Goal: Information Seeking & Learning: Check status

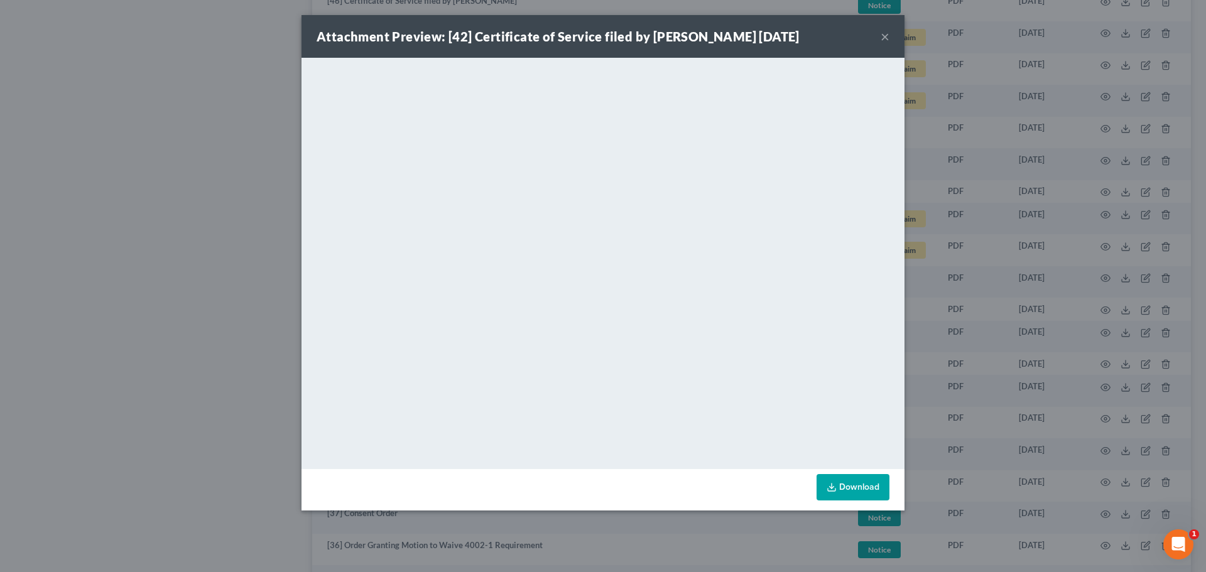
click at [887, 36] on button "×" at bounding box center [884, 36] width 9 height 15
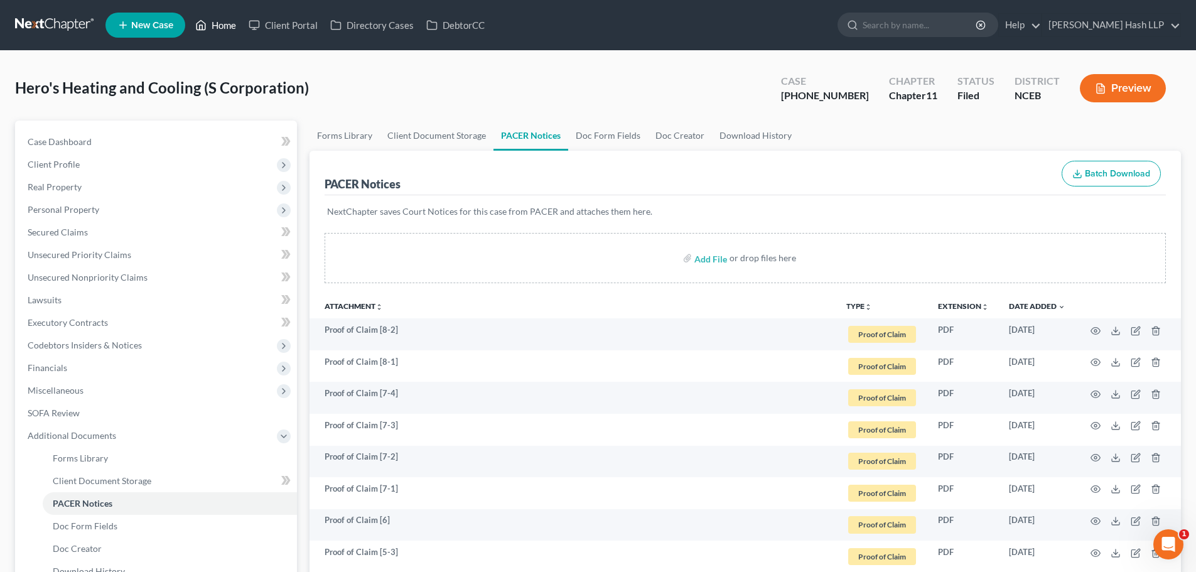
click at [224, 22] on link "Home" at bounding box center [215, 25] width 53 height 23
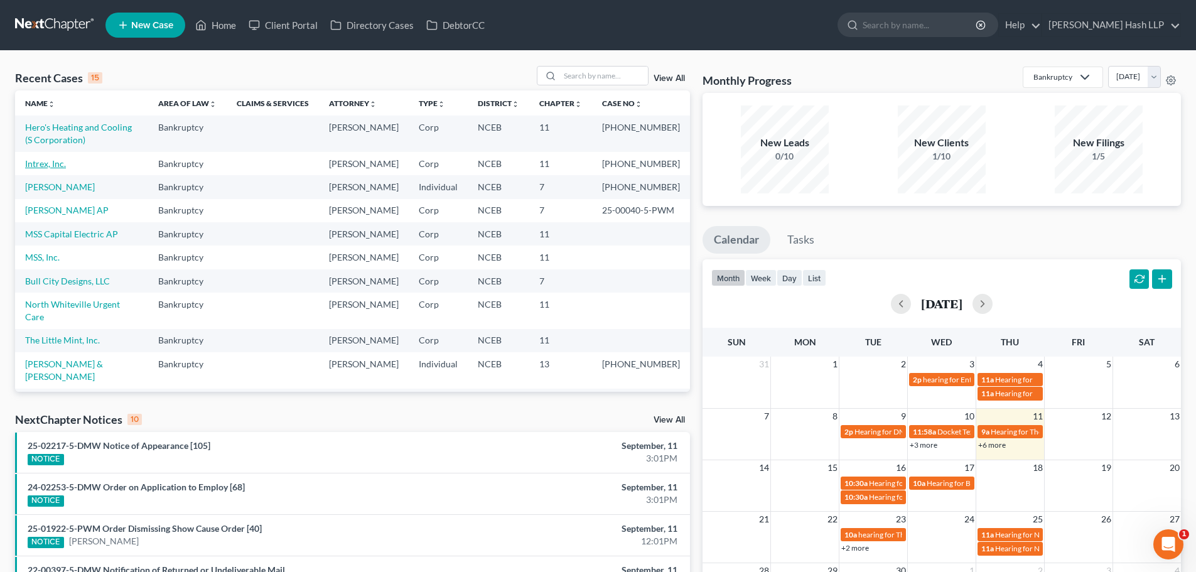
click at [43, 165] on link "Intrex, Inc." at bounding box center [45, 163] width 41 height 11
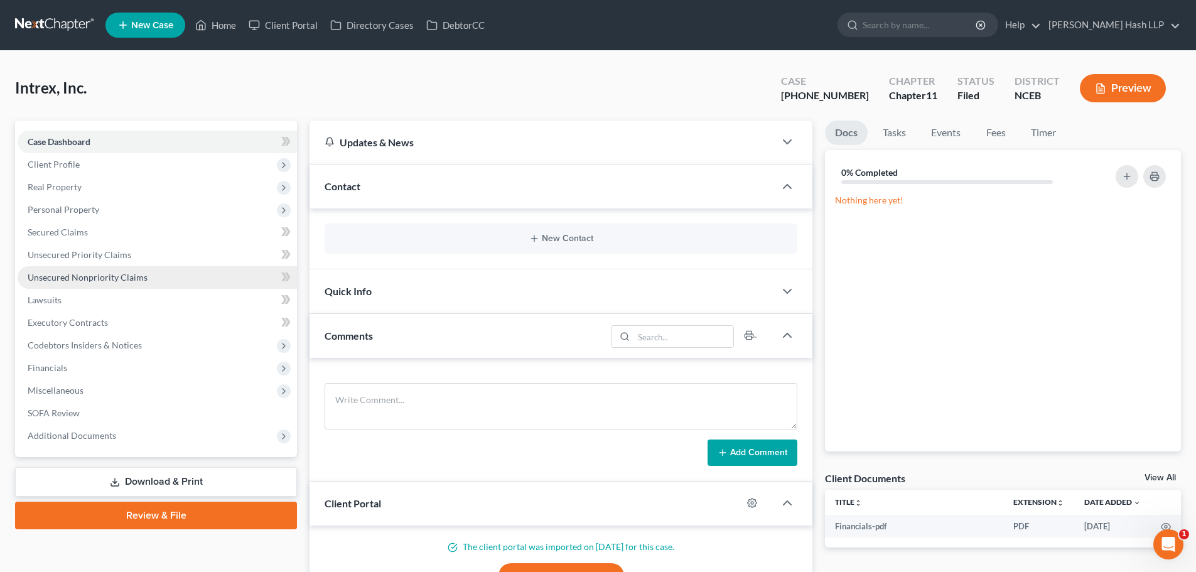
click at [112, 275] on span "Unsecured Nonpriority Claims" at bounding box center [88, 277] width 120 height 11
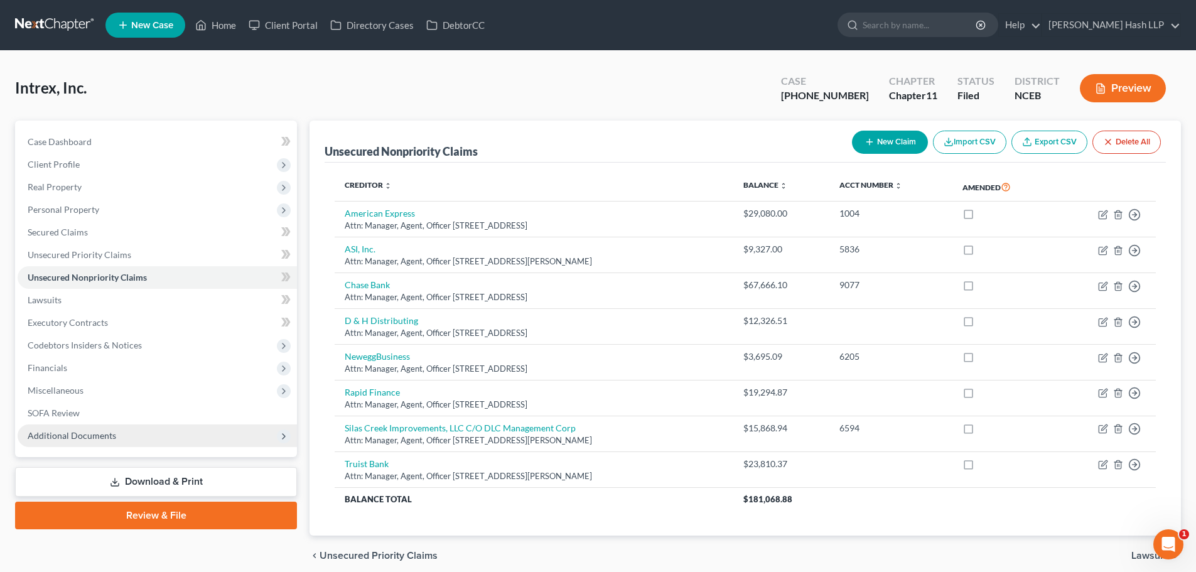
click at [68, 438] on span "Additional Documents" at bounding box center [72, 435] width 89 height 11
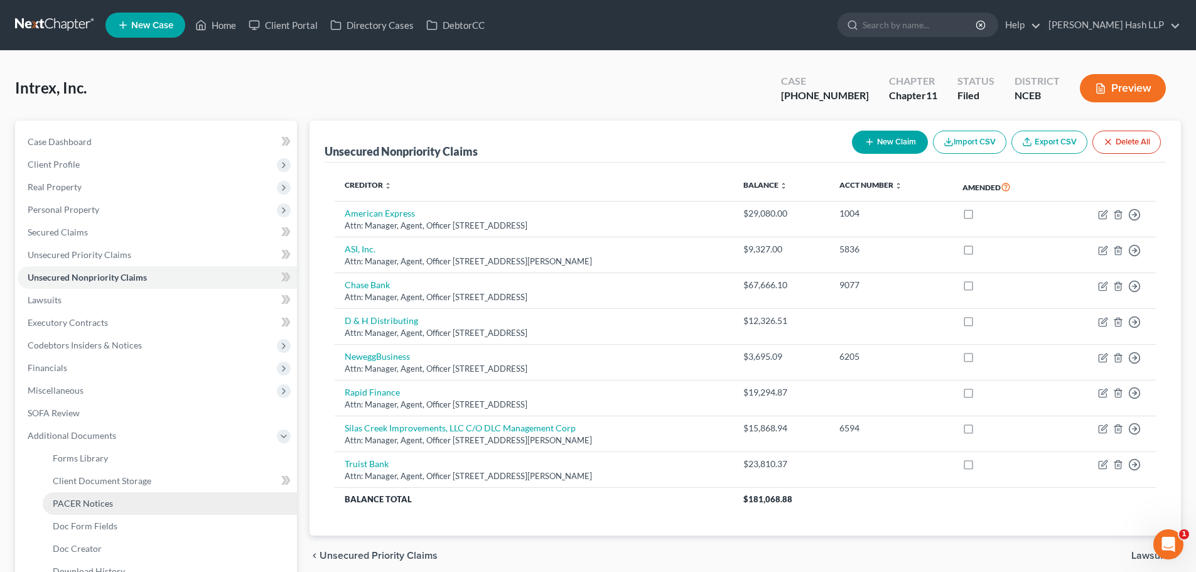
click at [87, 504] on span "PACER Notices" at bounding box center [83, 503] width 60 height 11
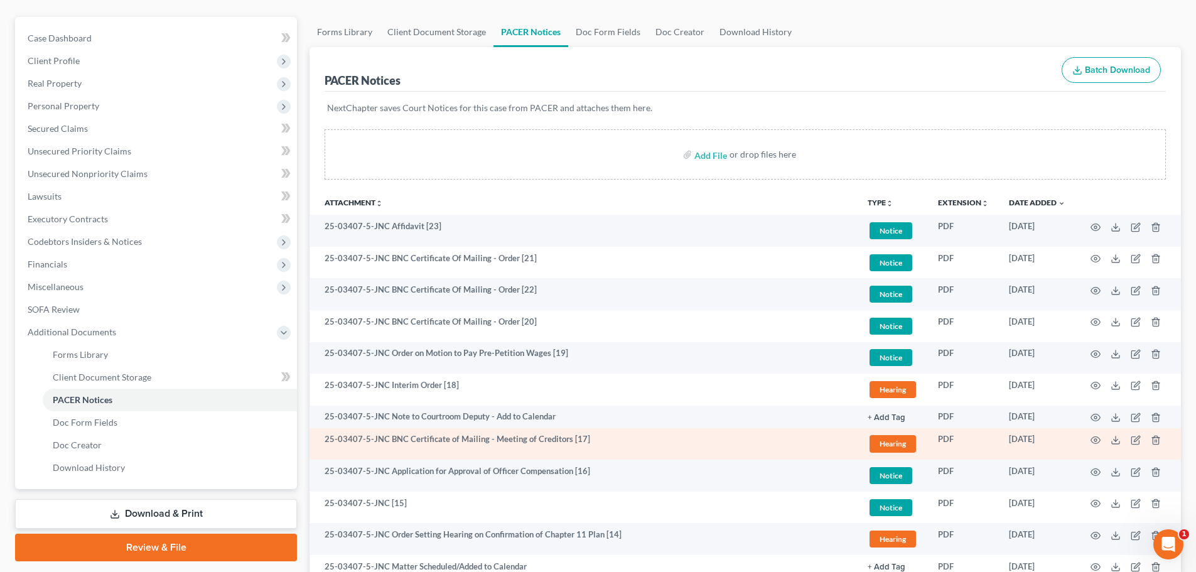
scroll to position [126, 0]
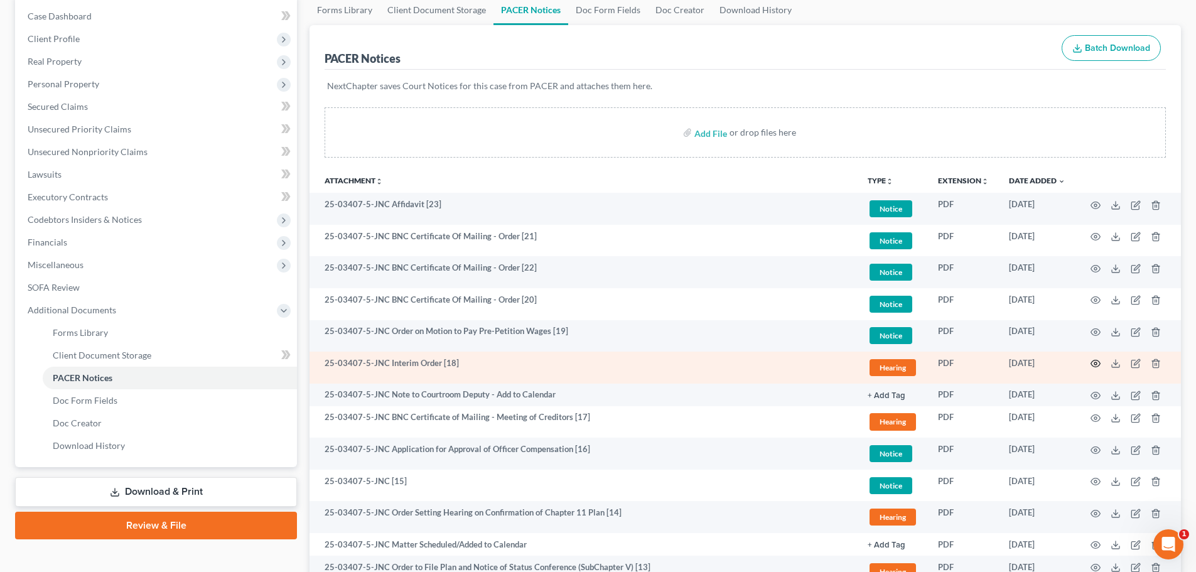
click at [1095, 360] on icon "button" at bounding box center [1096, 364] width 10 height 10
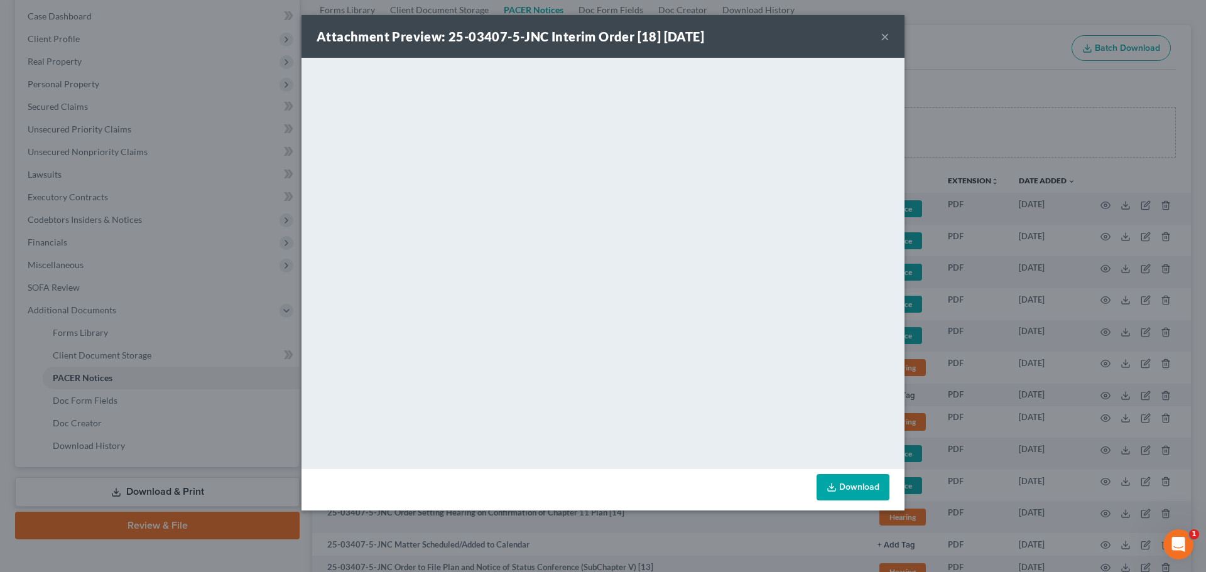
click at [887, 38] on button "×" at bounding box center [884, 36] width 9 height 15
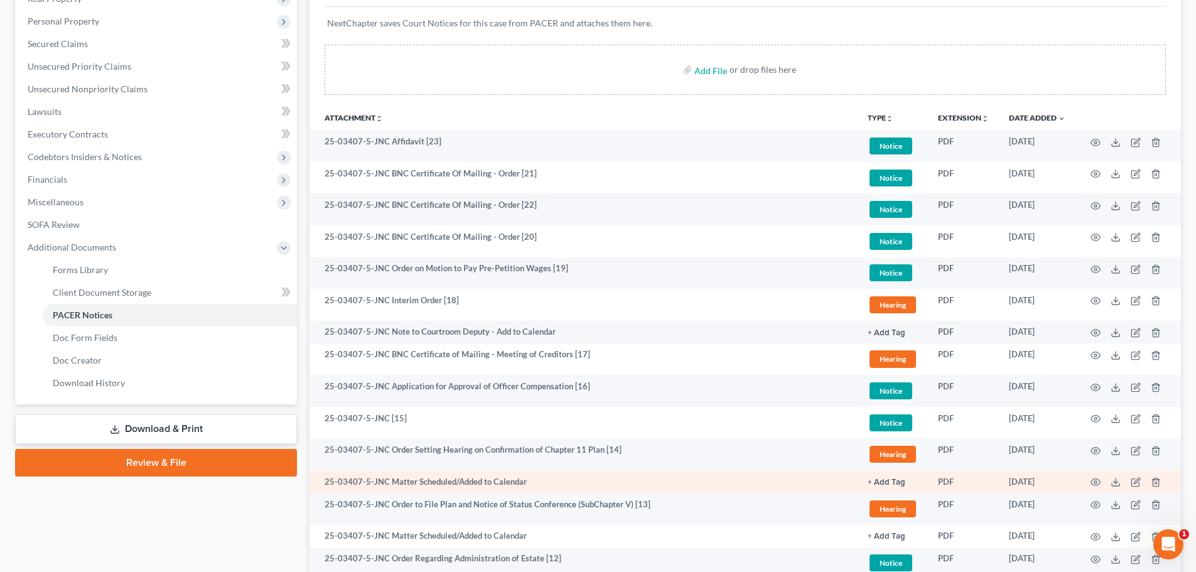
scroll to position [251, 0]
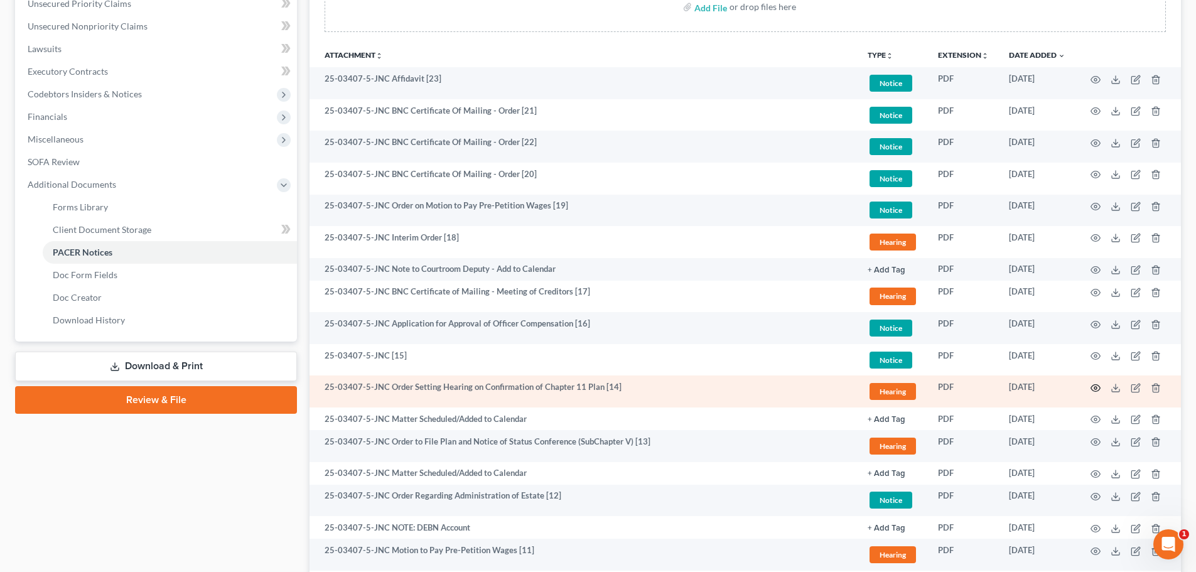
click at [1093, 386] on icon "button" at bounding box center [1095, 387] width 9 height 7
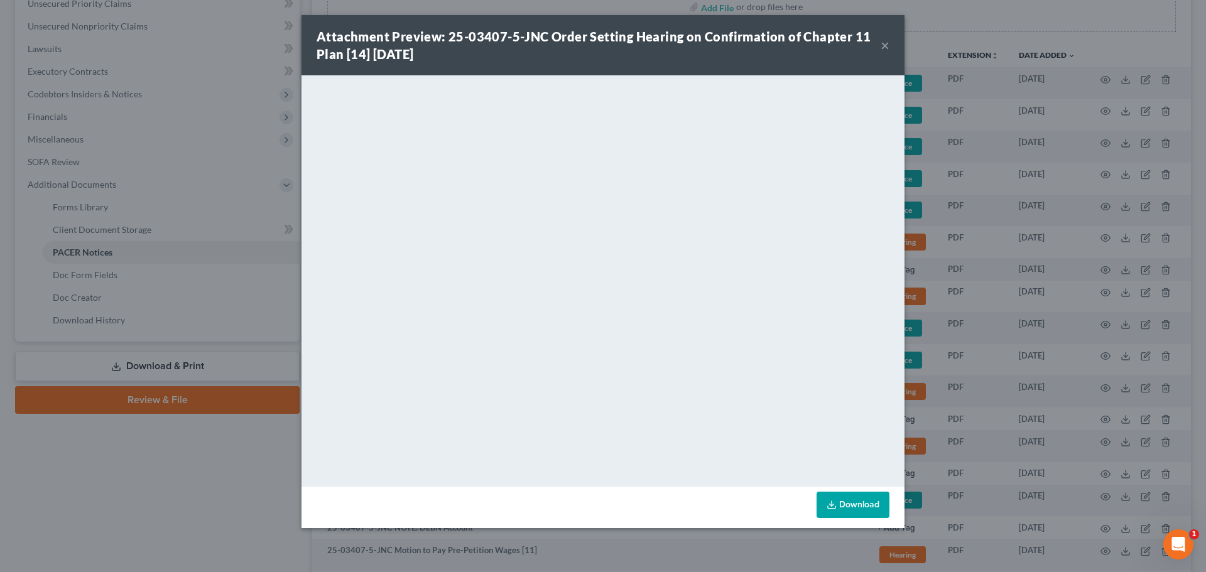
click at [884, 44] on button "×" at bounding box center [884, 45] width 9 height 15
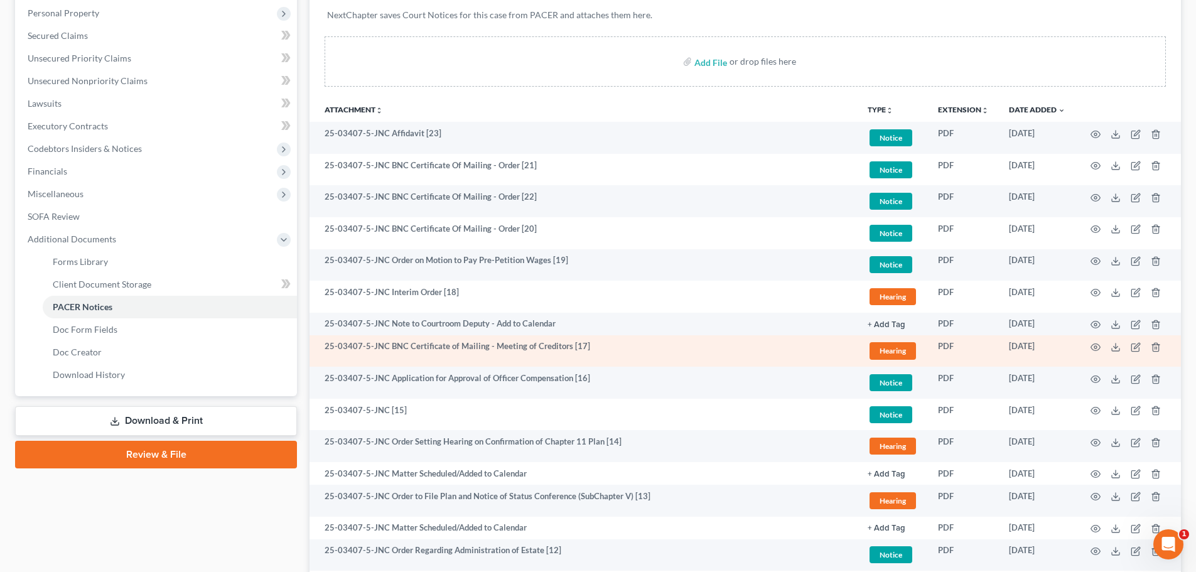
scroll to position [0, 0]
